Goal: Transaction & Acquisition: Purchase product/service

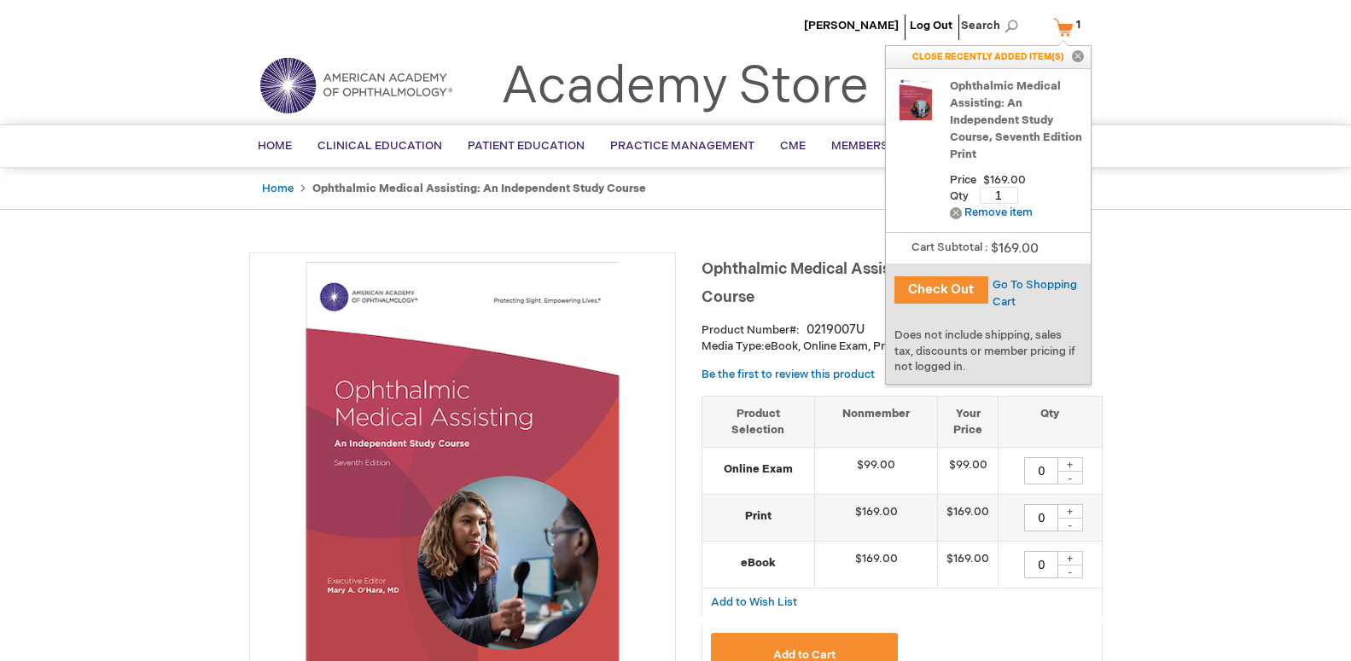
click at [942, 292] on button "Check Out" at bounding box center [941, 290] width 94 height 27
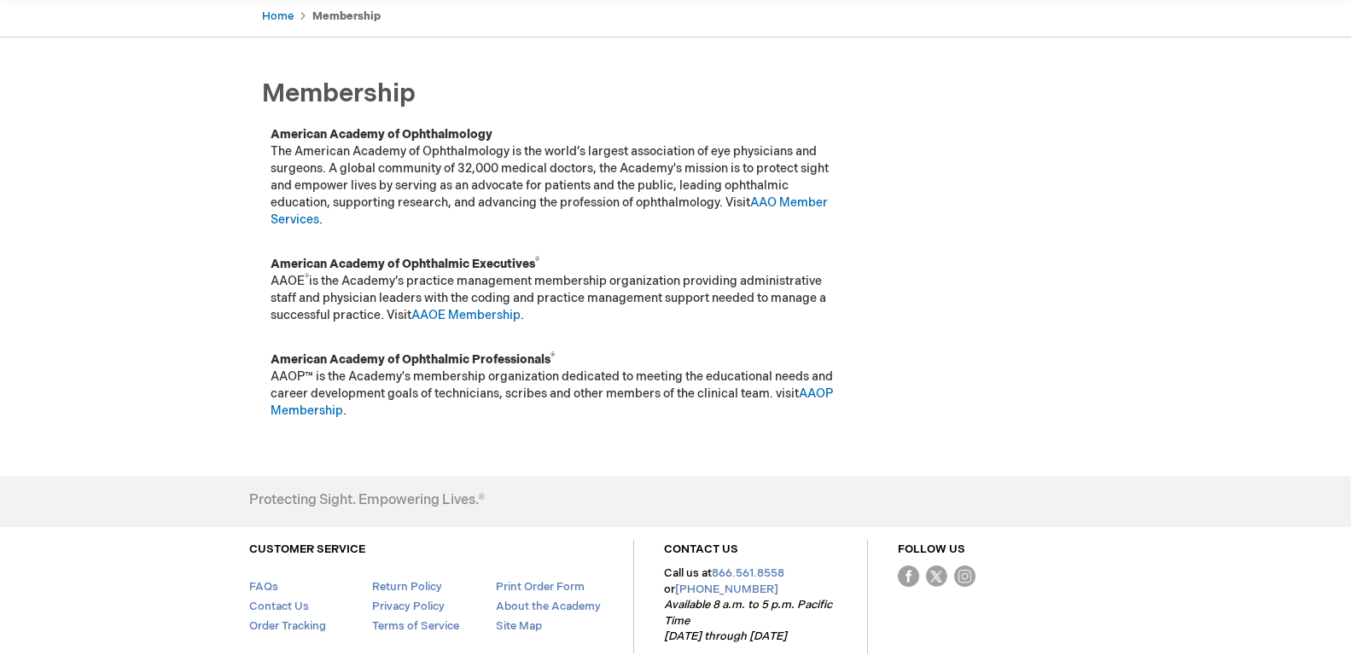
scroll to position [174, 0]
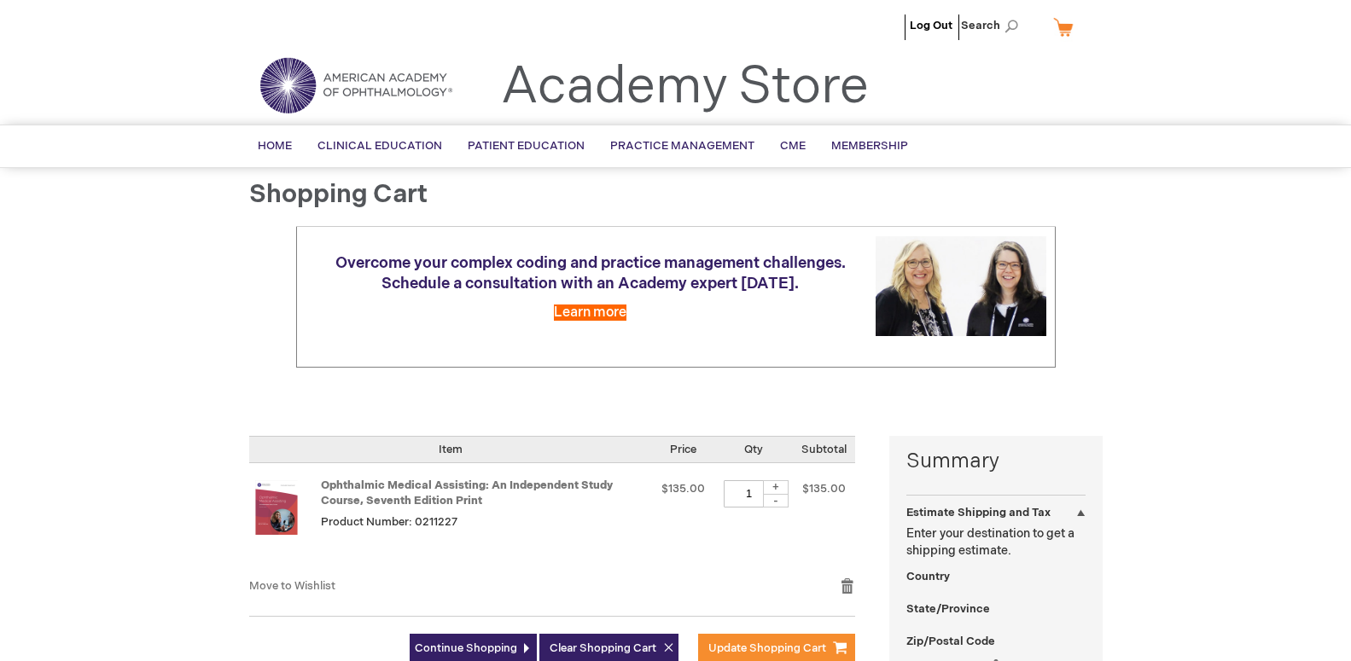
select select "US"
select select "33"
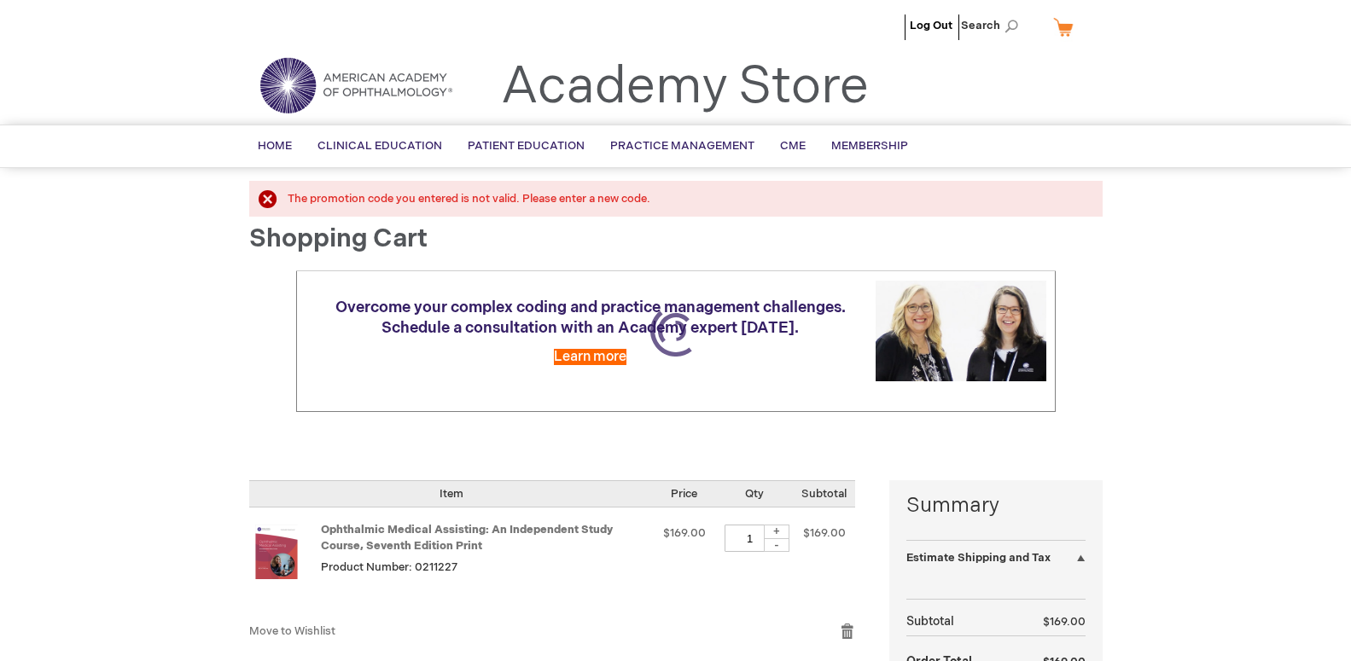
select select "US"
select select "33"
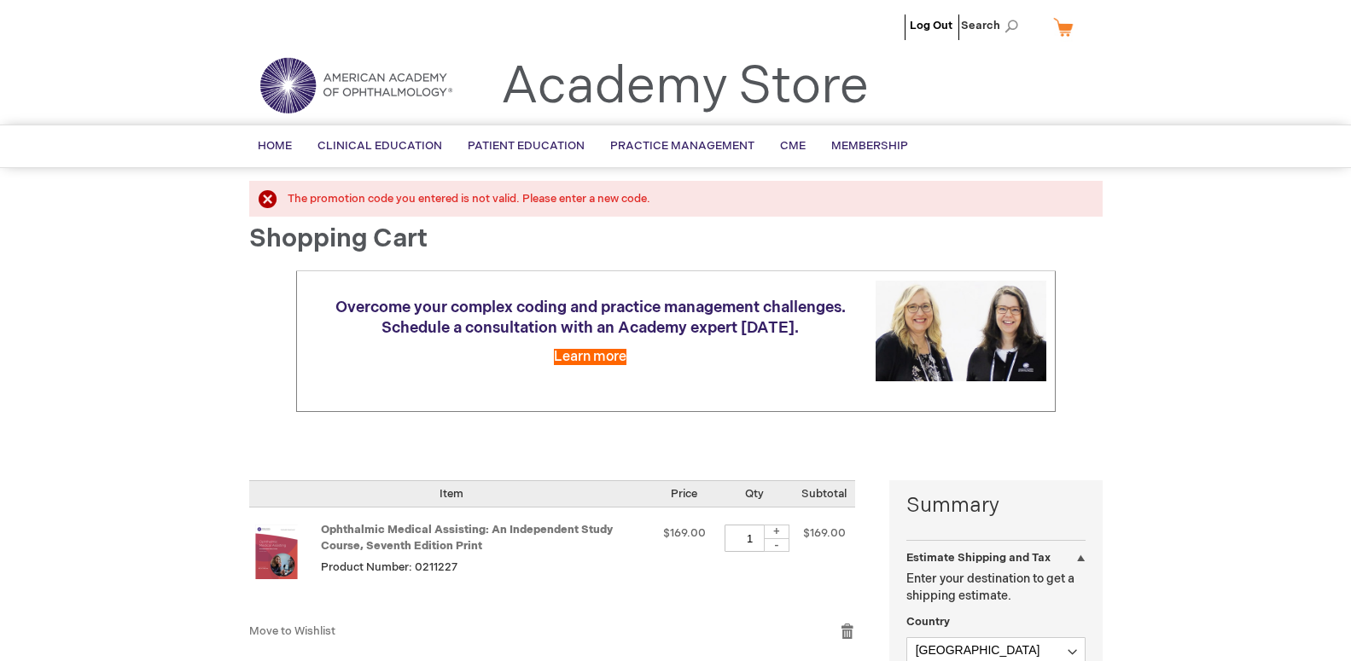
click at [0, 646] on div at bounding box center [0, 661] width 0 height 0
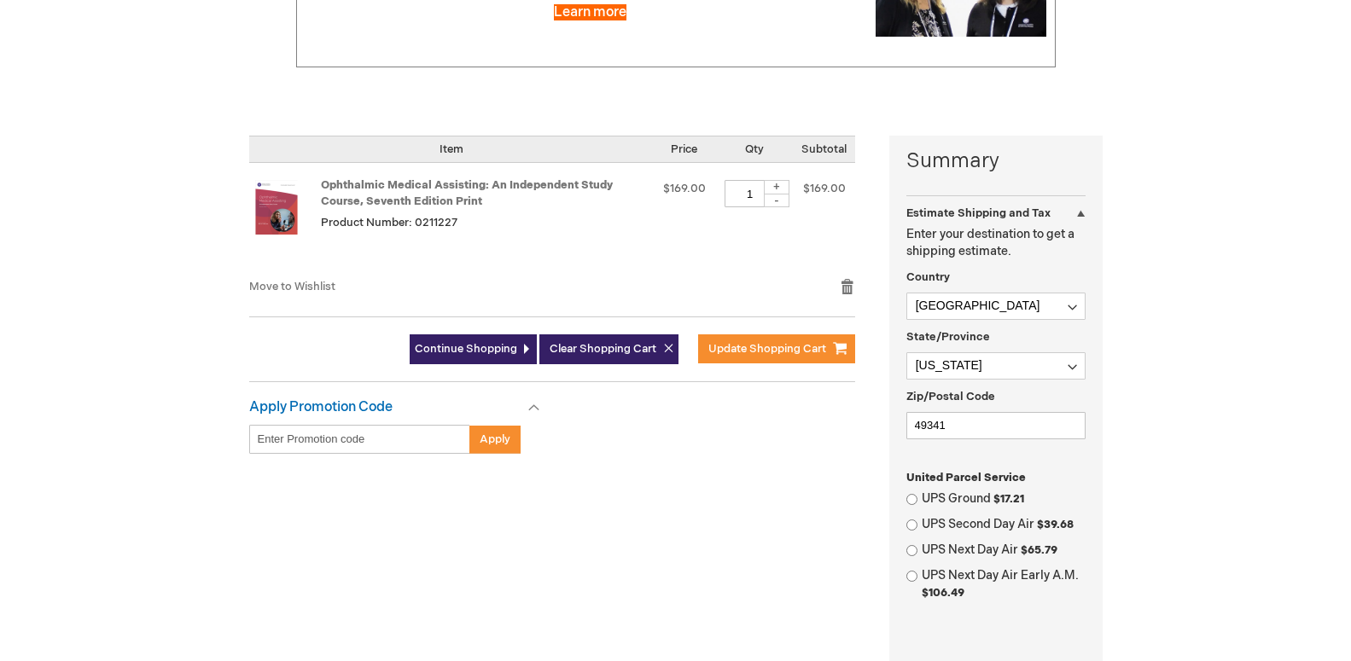
scroll to position [348, 0]
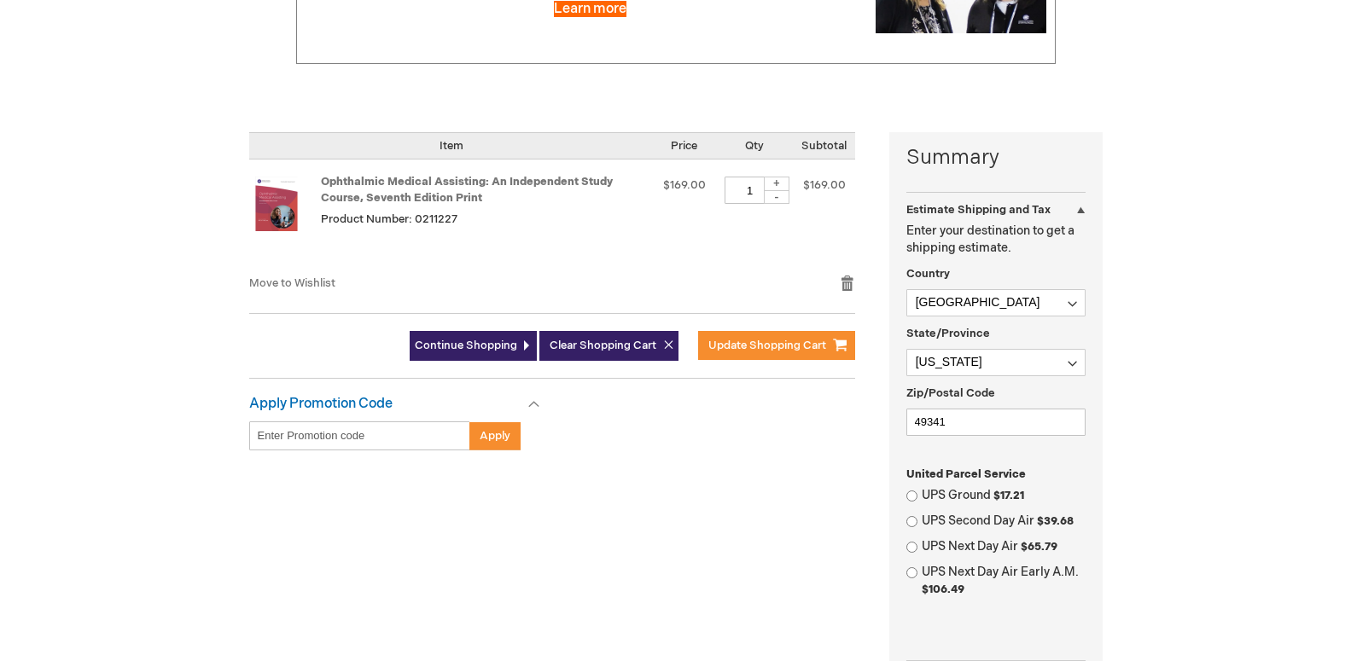
click at [1009, 492] on span "$17.21" at bounding box center [1008, 496] width 31 height 14
click at [917, 492] on input "UPS Ground $17.21" at bounding box center [911, 496] width 11 height 11
radio input "true"
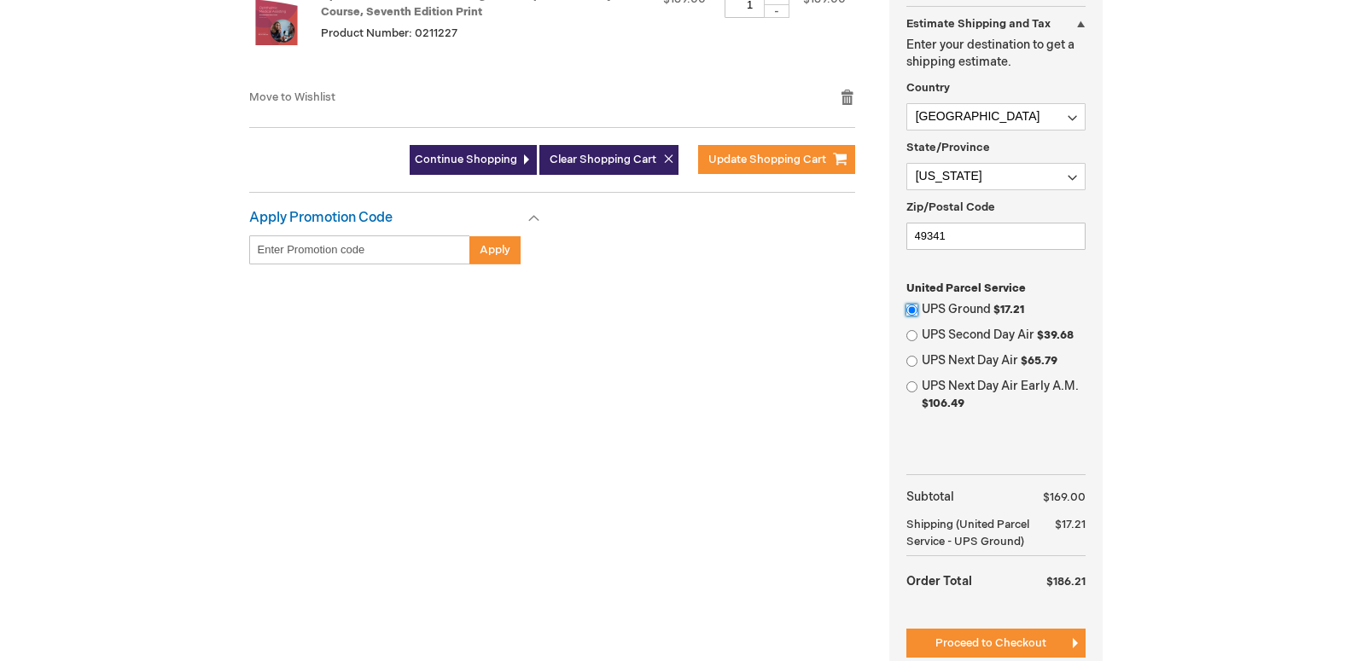
scroll to position [696, 0]
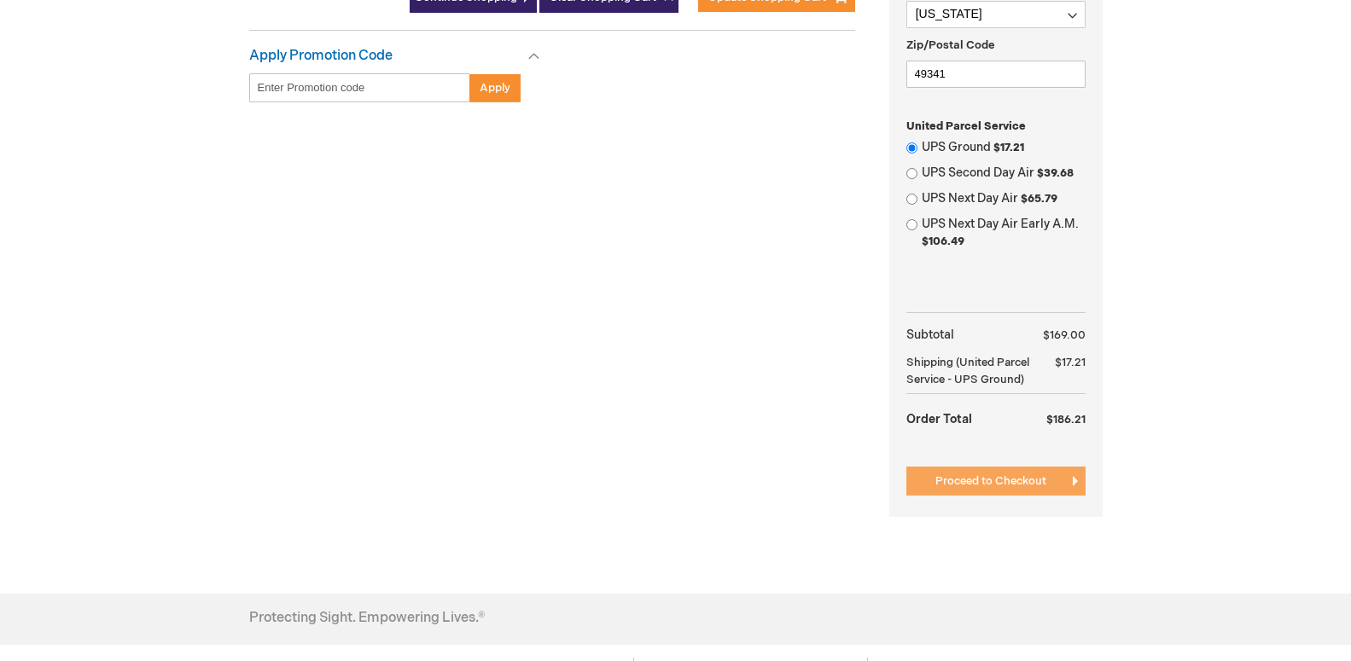
click at [1040, 479] on span "Proceed to Checkout" at bounding box center [990, 481] width 111 height 14
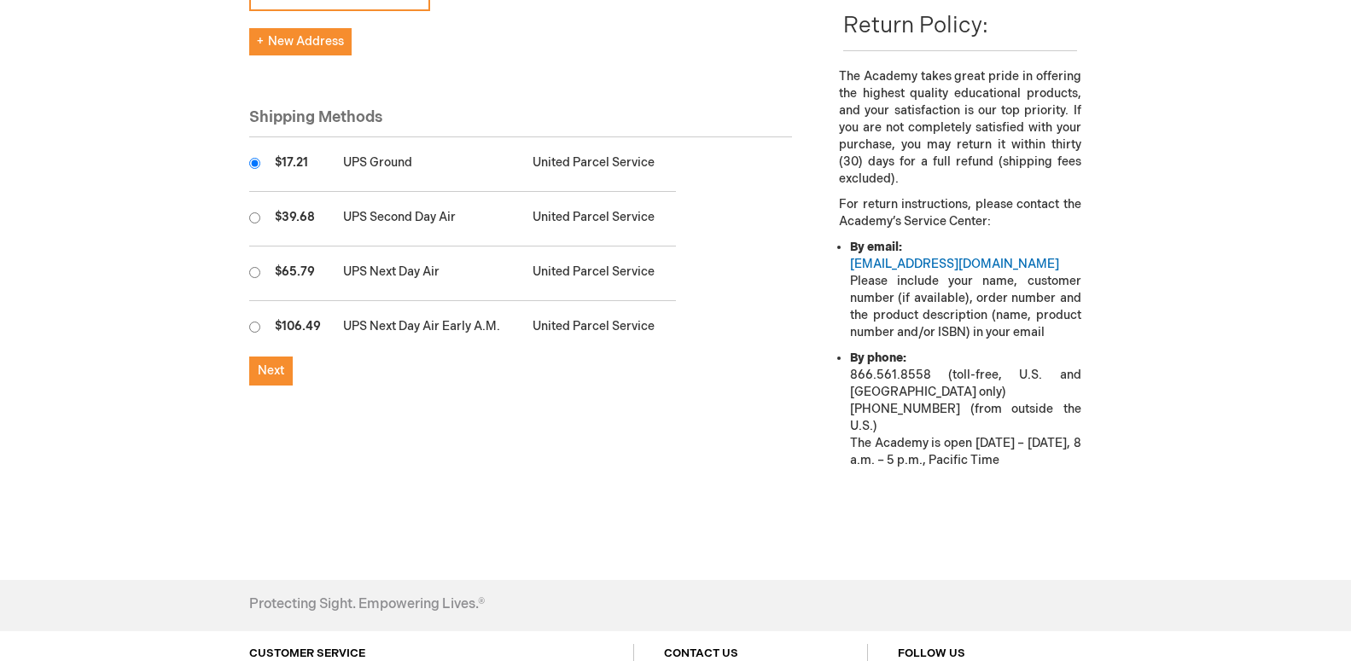
scroll to position [522, 0]
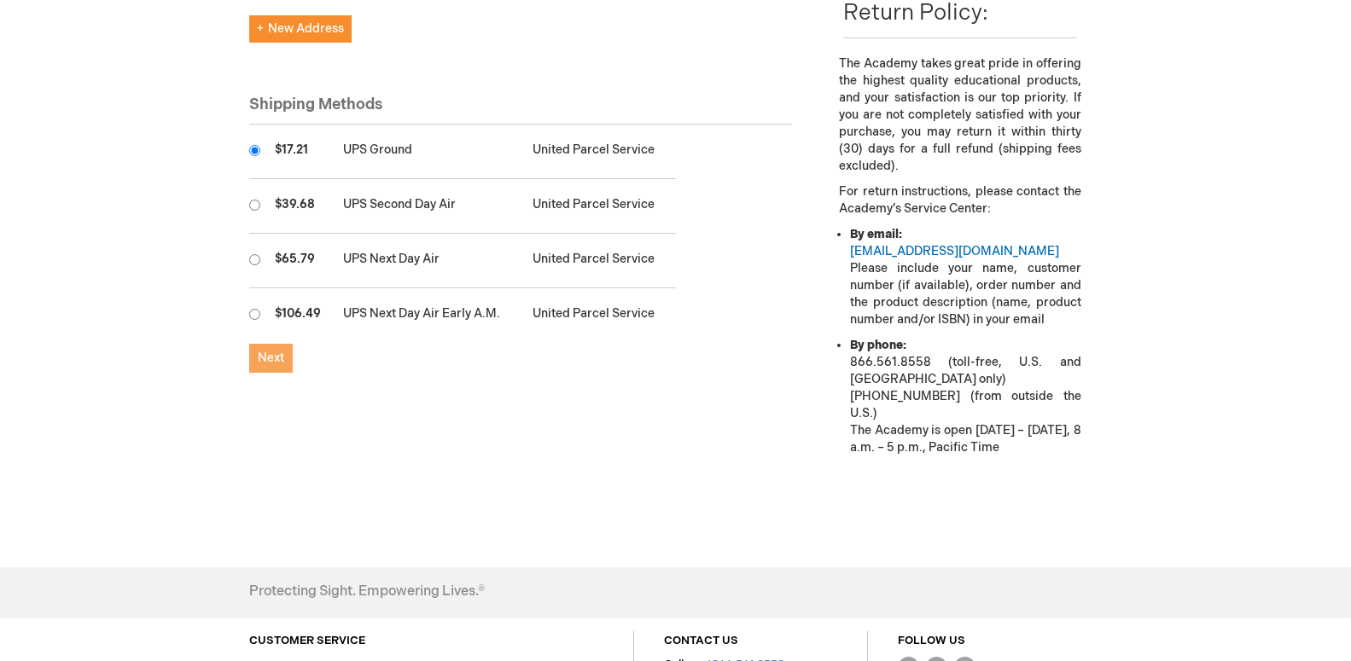
click at [267, 351] on span "Next" at bounding box center [271, 358] width 26 height 15
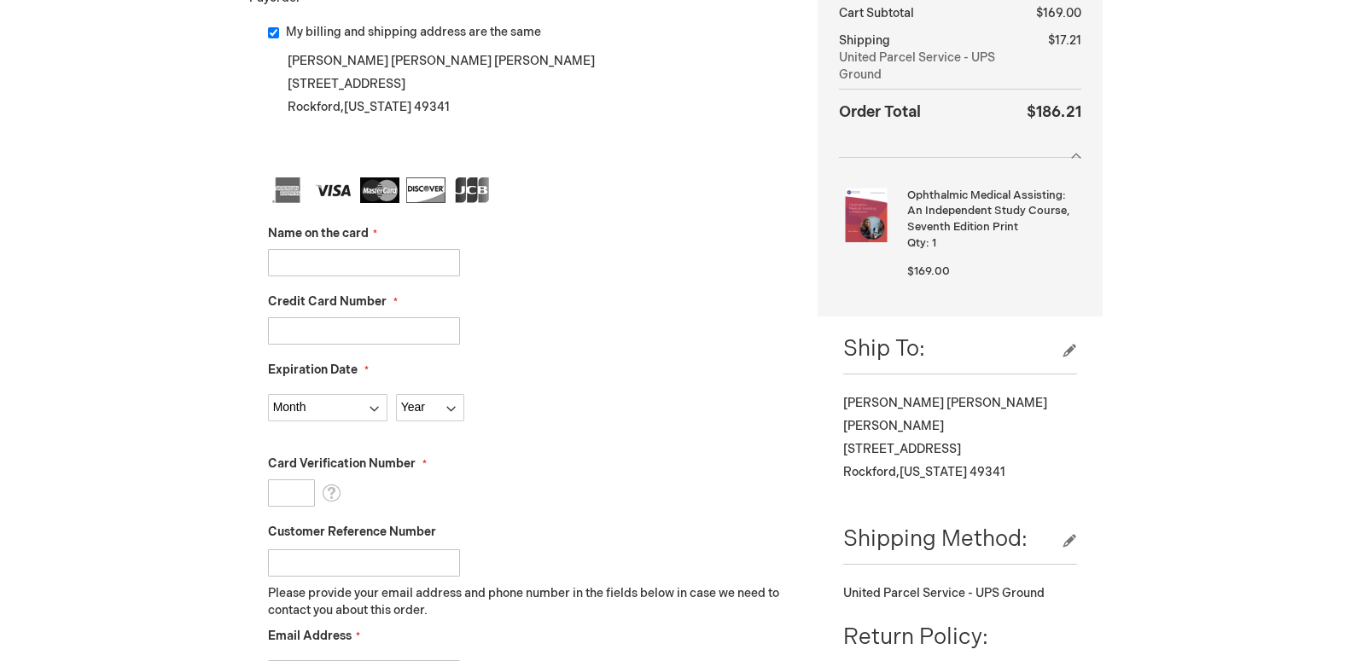
scroll to position [348, 0]
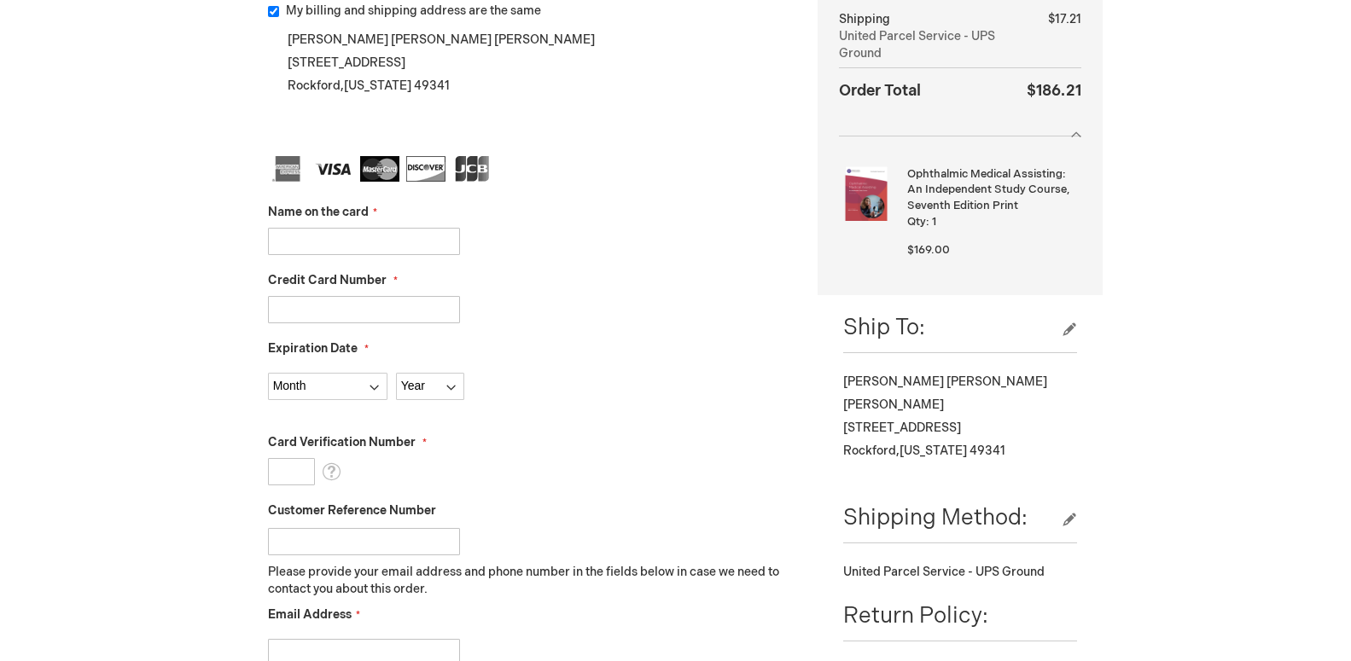
click at [387, 239] on input "Name on the card" at bounding box center [364, 241] width 192 height 27
type input "h"
type input "[PERSON_NAME]"
click at [317, 306] on input "Credit Card Number" at bounding box center [364, 309] width 192 height 27
type input "4100390623303803"
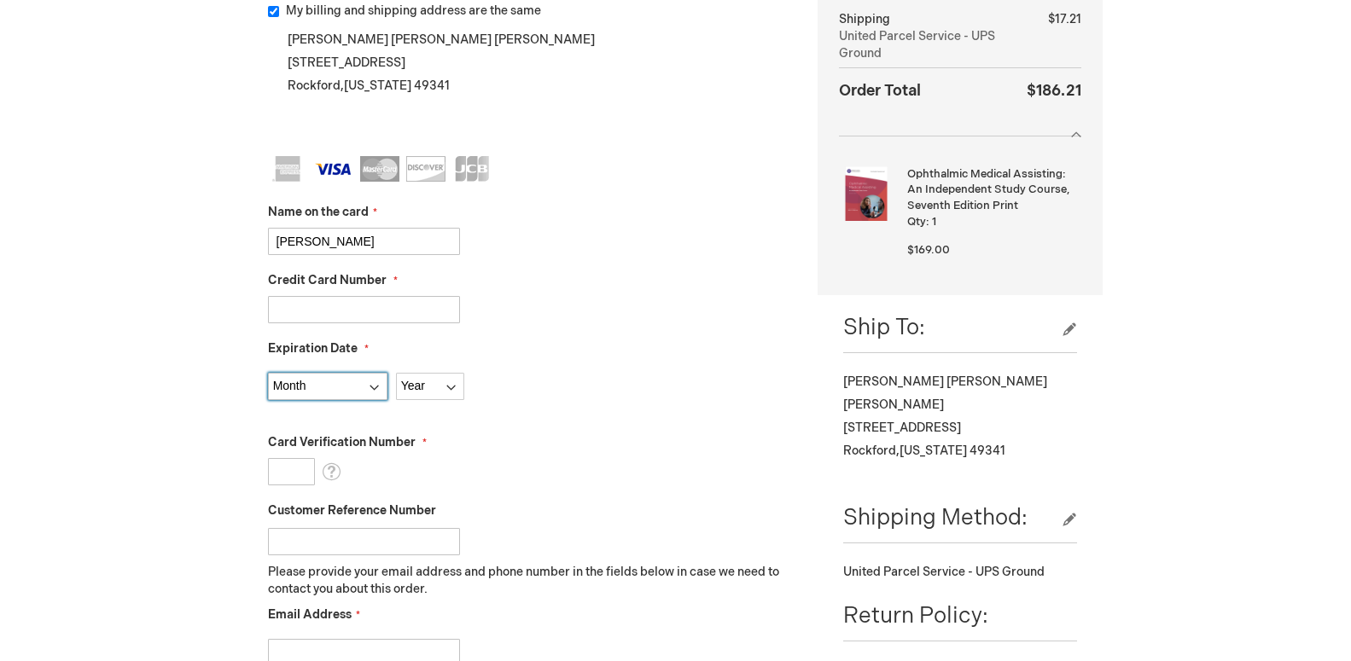
select select "7"
click option "07 - July" at bounding box center [0, 0] width 0 height 0
click at [396, 373] on select "Year 2025 2026 2027 2028 2029 2030 2031 2032 2033 2034 2035" at bounding box center [430, 386] width 68 height 27
select select "2029"
click option "2029" at bounding box center [0, 0] width 0 height 0
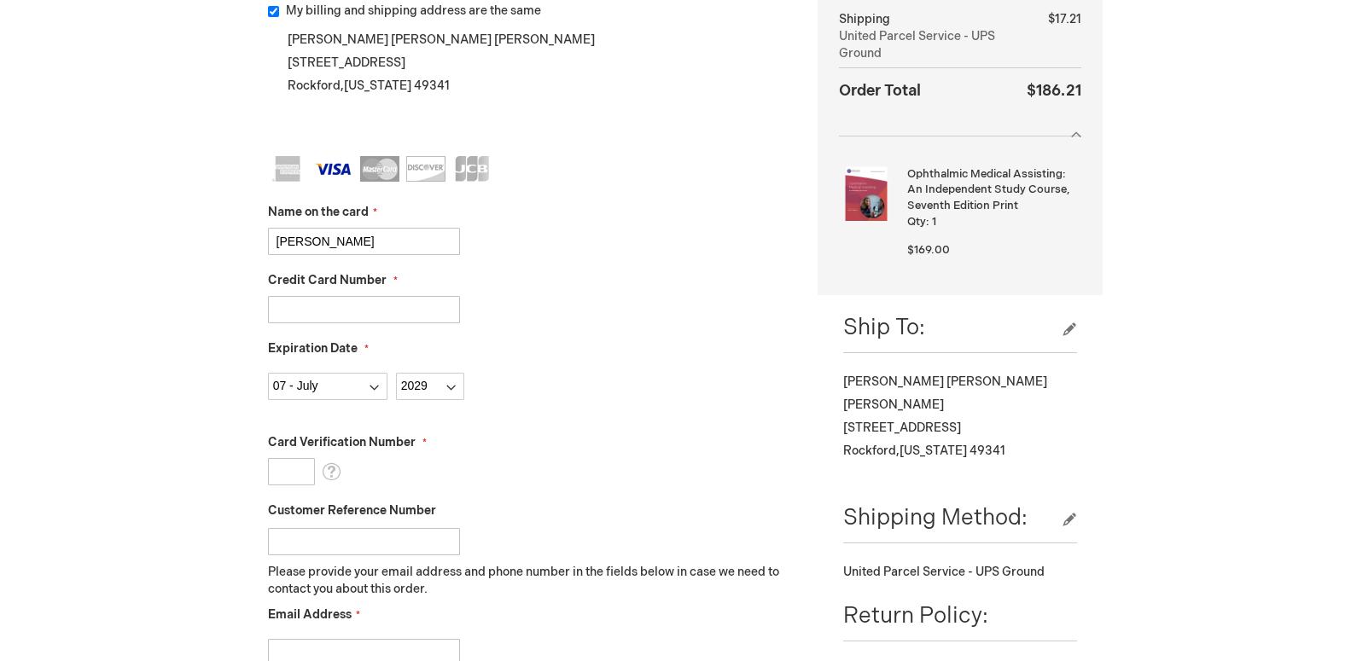
click at [292, 471] on input "Card Verification Number" at bounding box center [291, 471] width 47 height 27
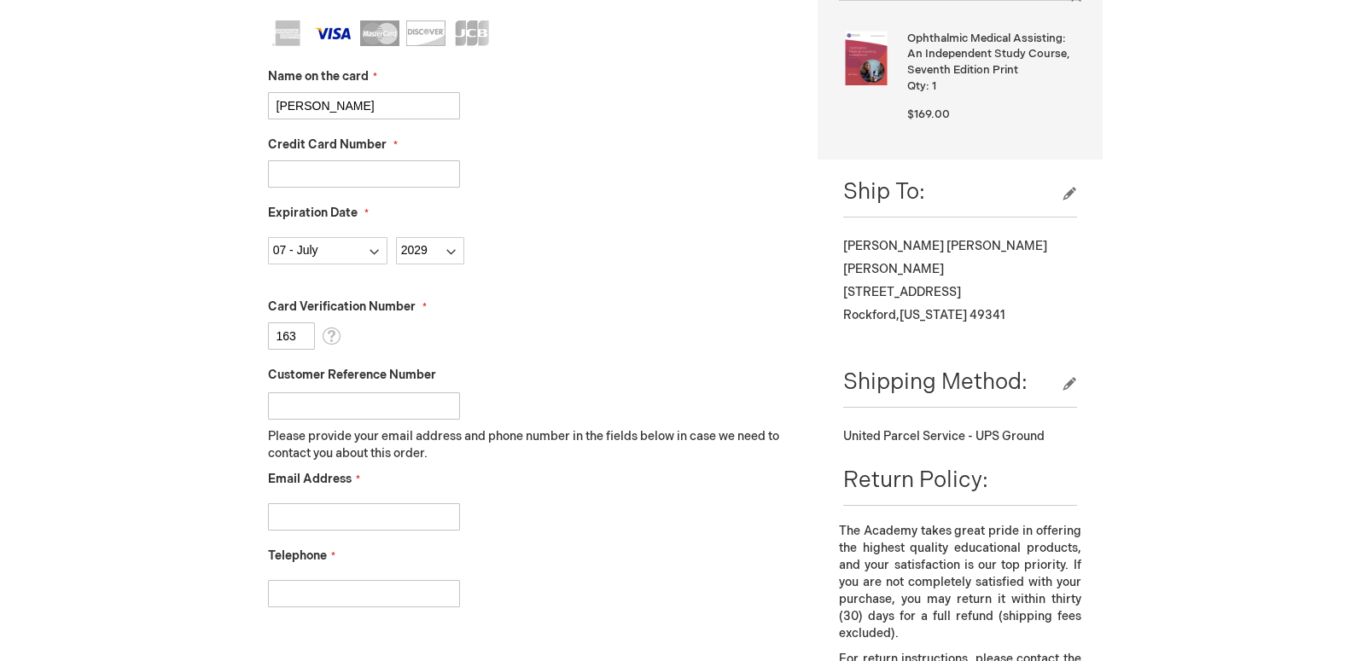
scroll to position [522, 0]
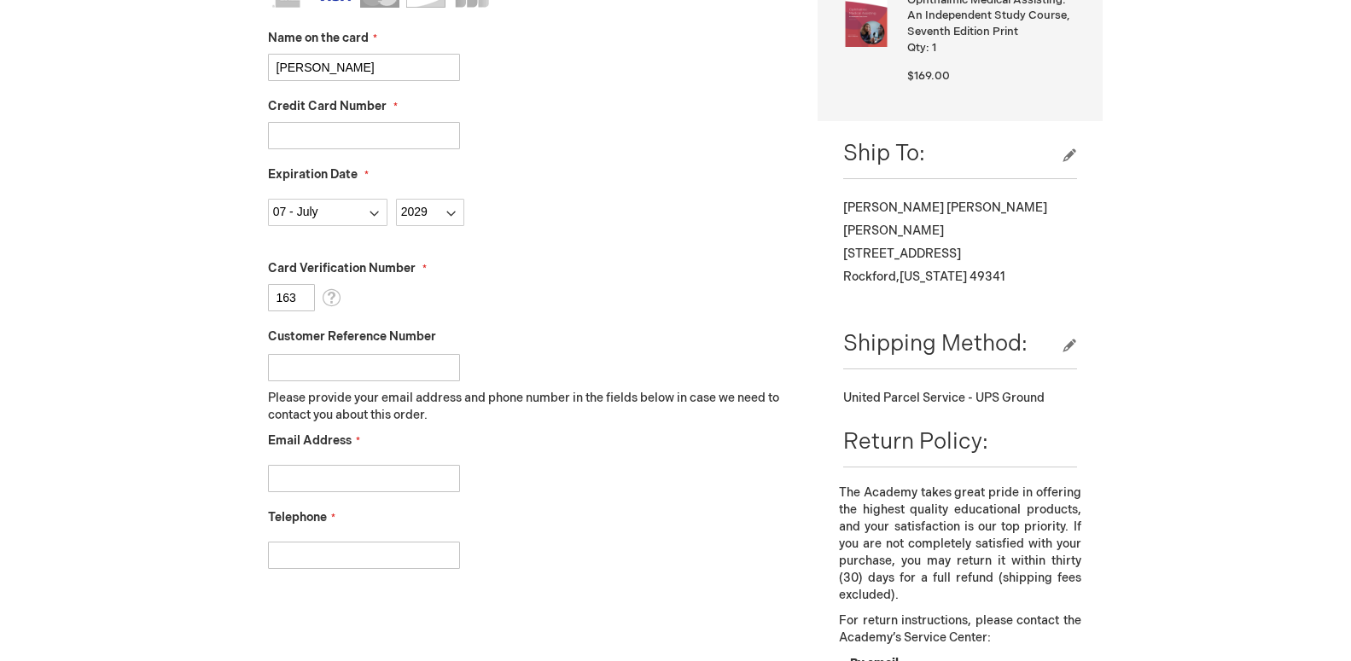
type input "163"
click at [303, 479] on input "Email Address" at bounding box center [364, 478] width 192 height 27
type input "landis5@yahoo.com"
click at [300, 555] on input "Telephone" at bounding box center [364, 555] width 192 height 27
type input "6167471363"
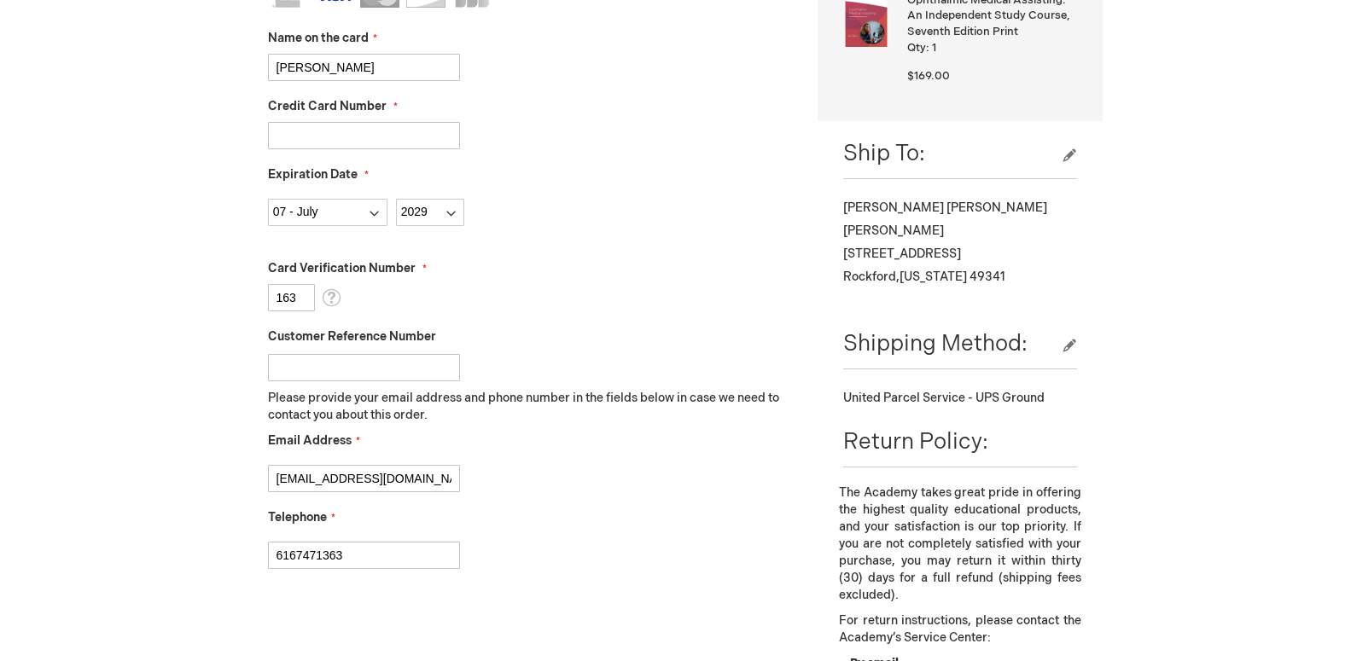
click at [578, 493] on fieldset "Name on the card Heather Landis Credit Card Number 4100390623303803 Expiration …" at bounding box center [530, 284] width 525 height 604
checkbox input "true"
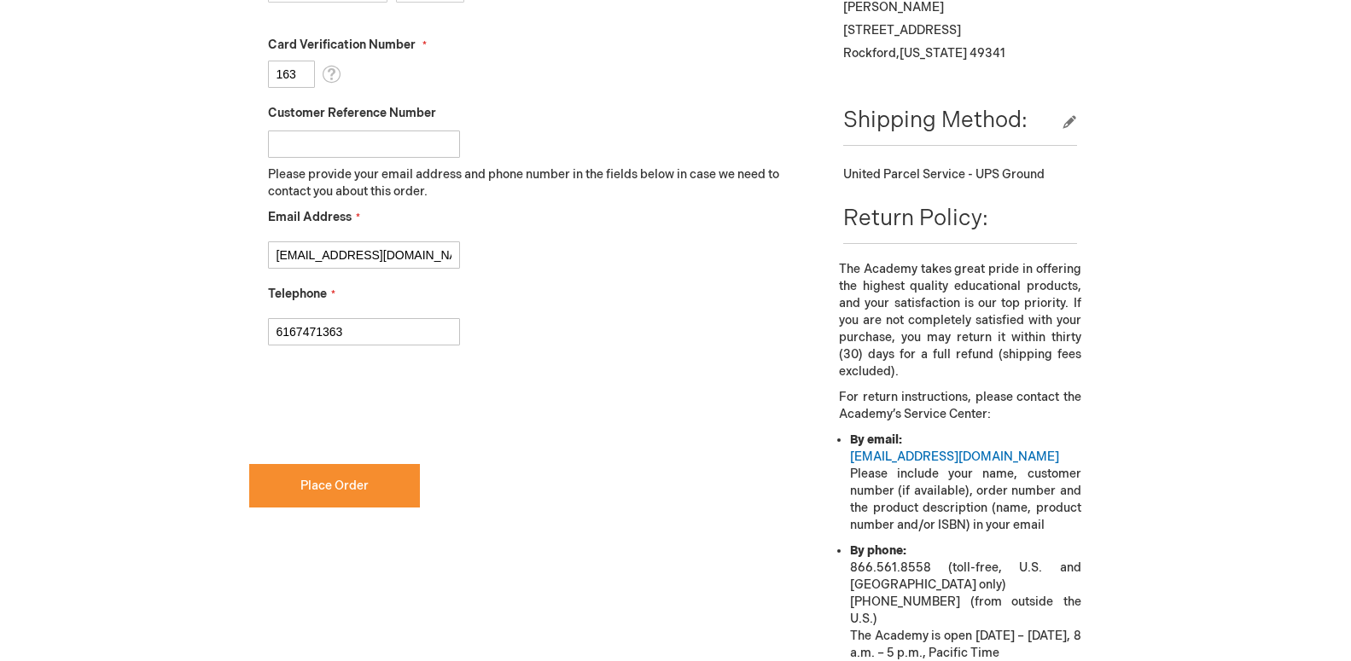
scroll to position [783, 0]
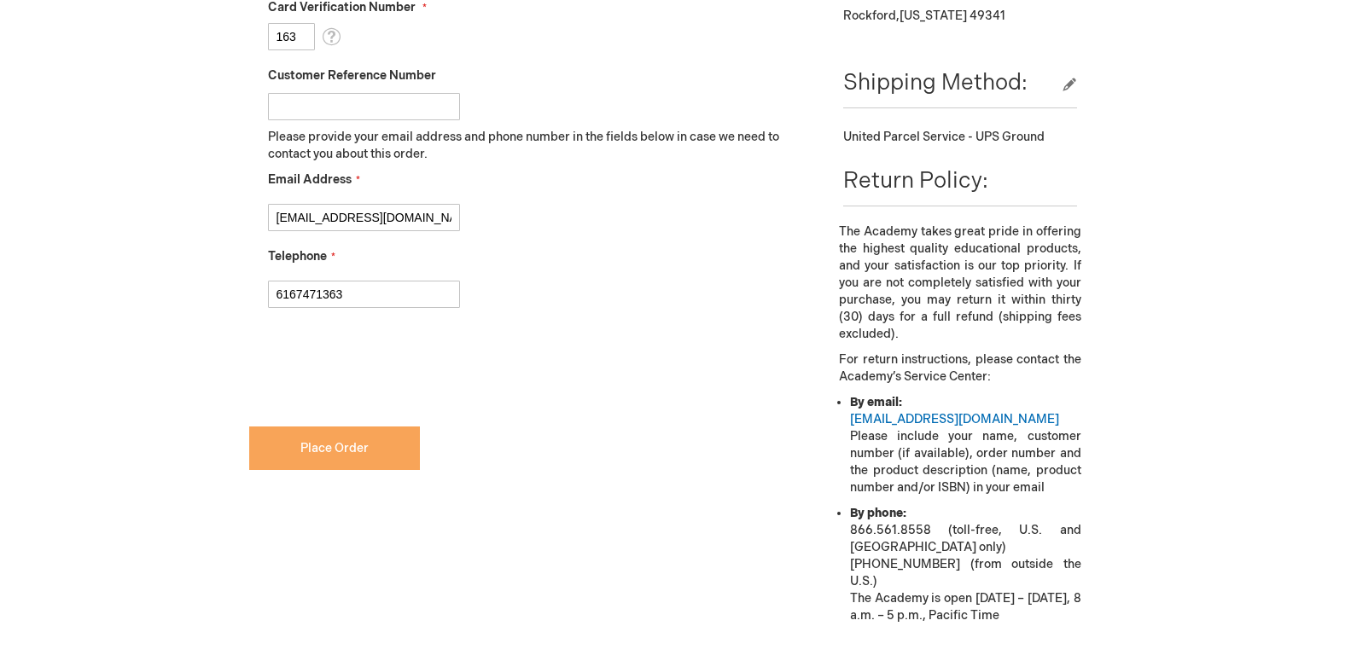
click at [362, 456] on button "Place Order" at bounding box center [334, 449] width 171 height 44
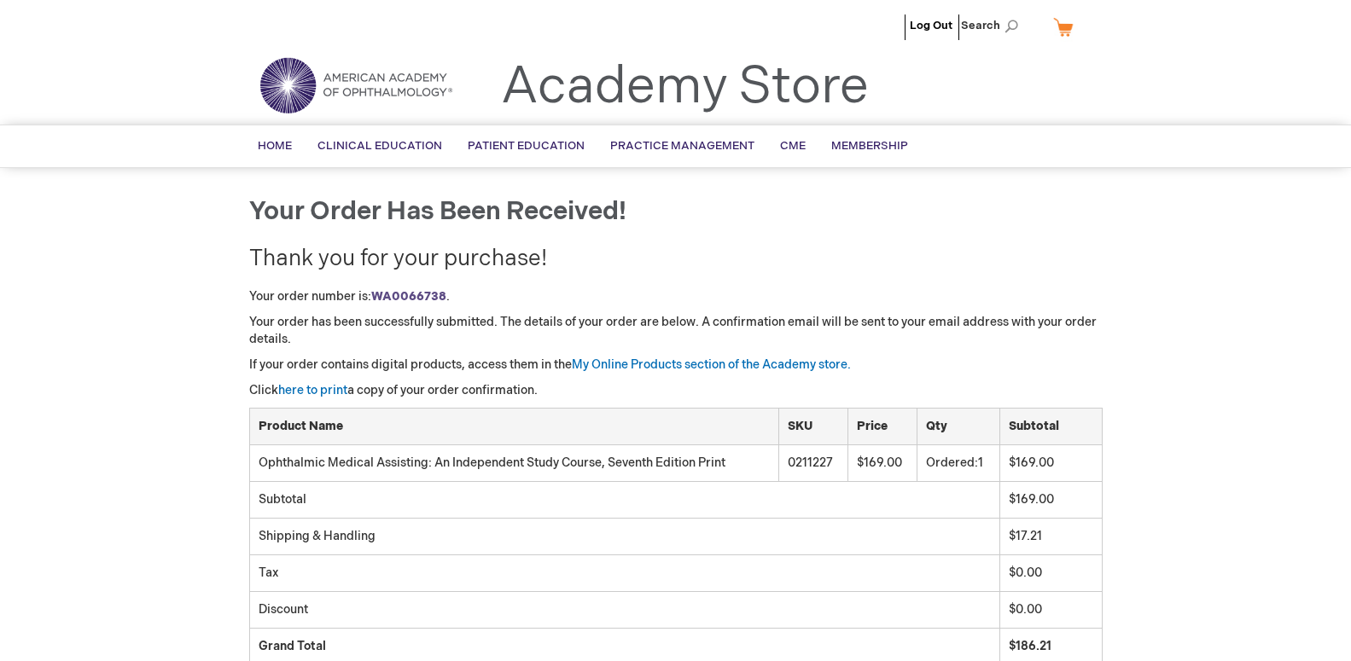
scroll to position [87, 0]
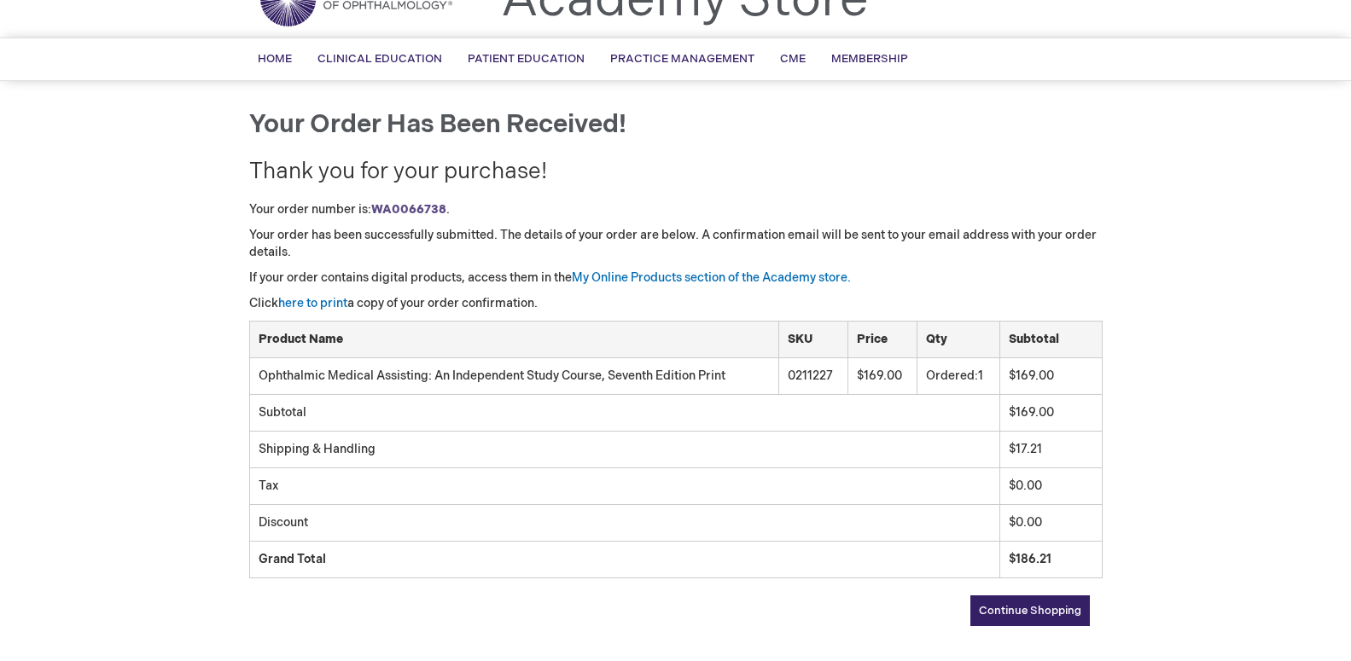
click at [621, 292] on div "Your order number is: WA0066738 . Your order has been successfully submitted. T…" at bounding box center [675, 413] width 853 height 425
click at [319, 306] on link "here to print" at bounding box center [312, 303] width 69 height 15
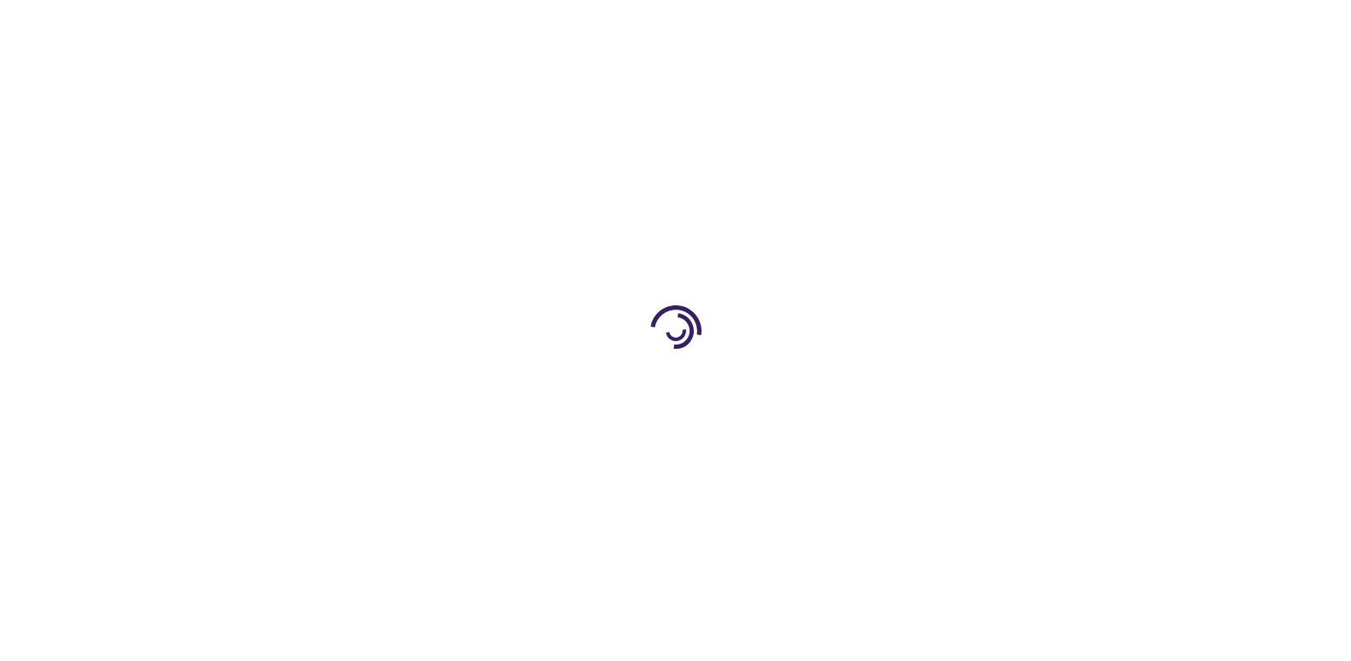
click at [1203, 565] on div at bounding box center [675, 330] width 1351 height 661
